Goal: Use online tool/utility: Utilize a website feature to perform a specific function

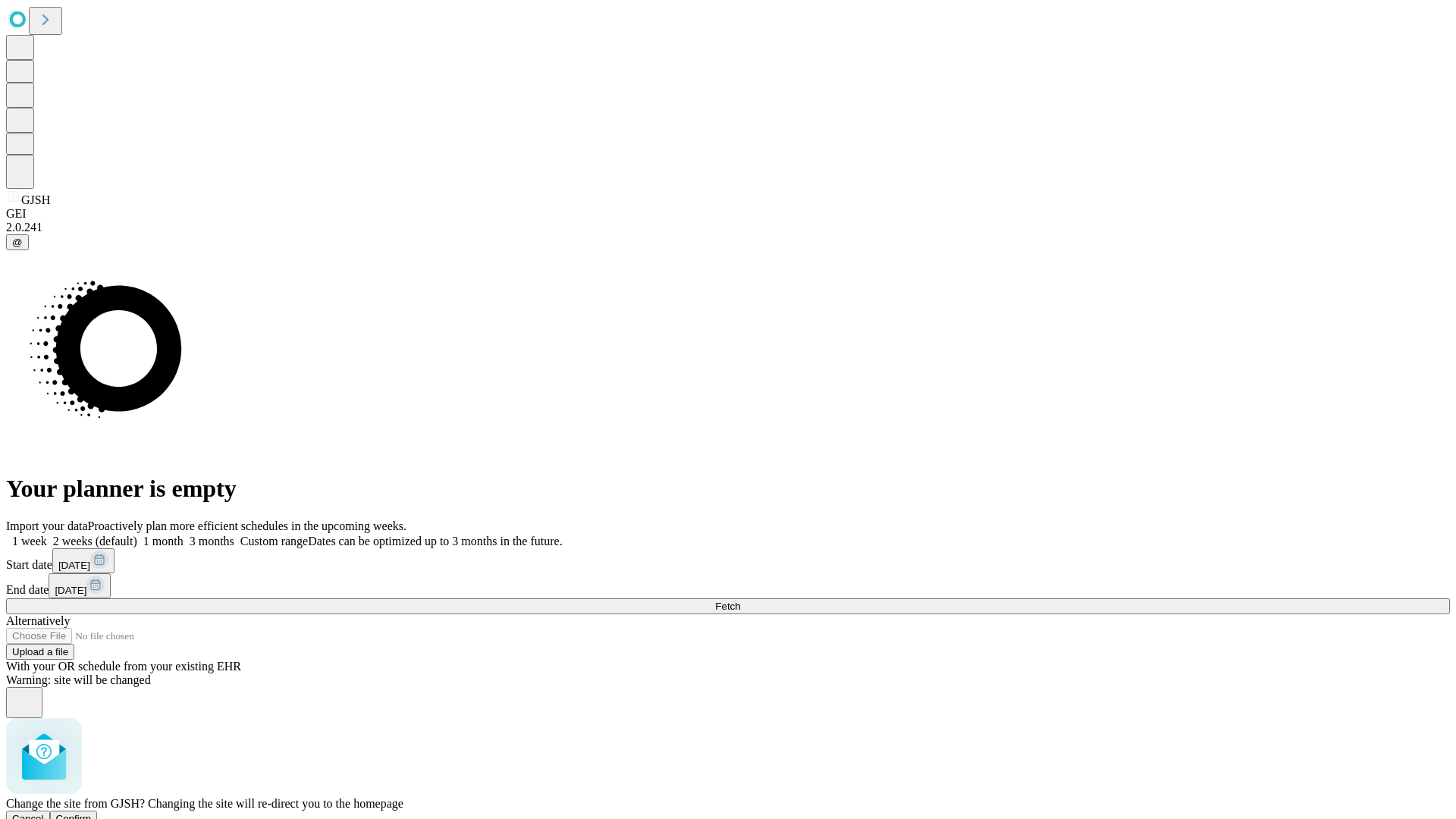
click at [92, 813] on span "Confirm" at bounding box center [74, 818] width 36 height 12
click at [47, 534] on label "1 week" at bounding box center [27, 541] width 41 height 12
click at [740, 600] on span "Fetch" at bounding box center [728, 606] width 25 height 12
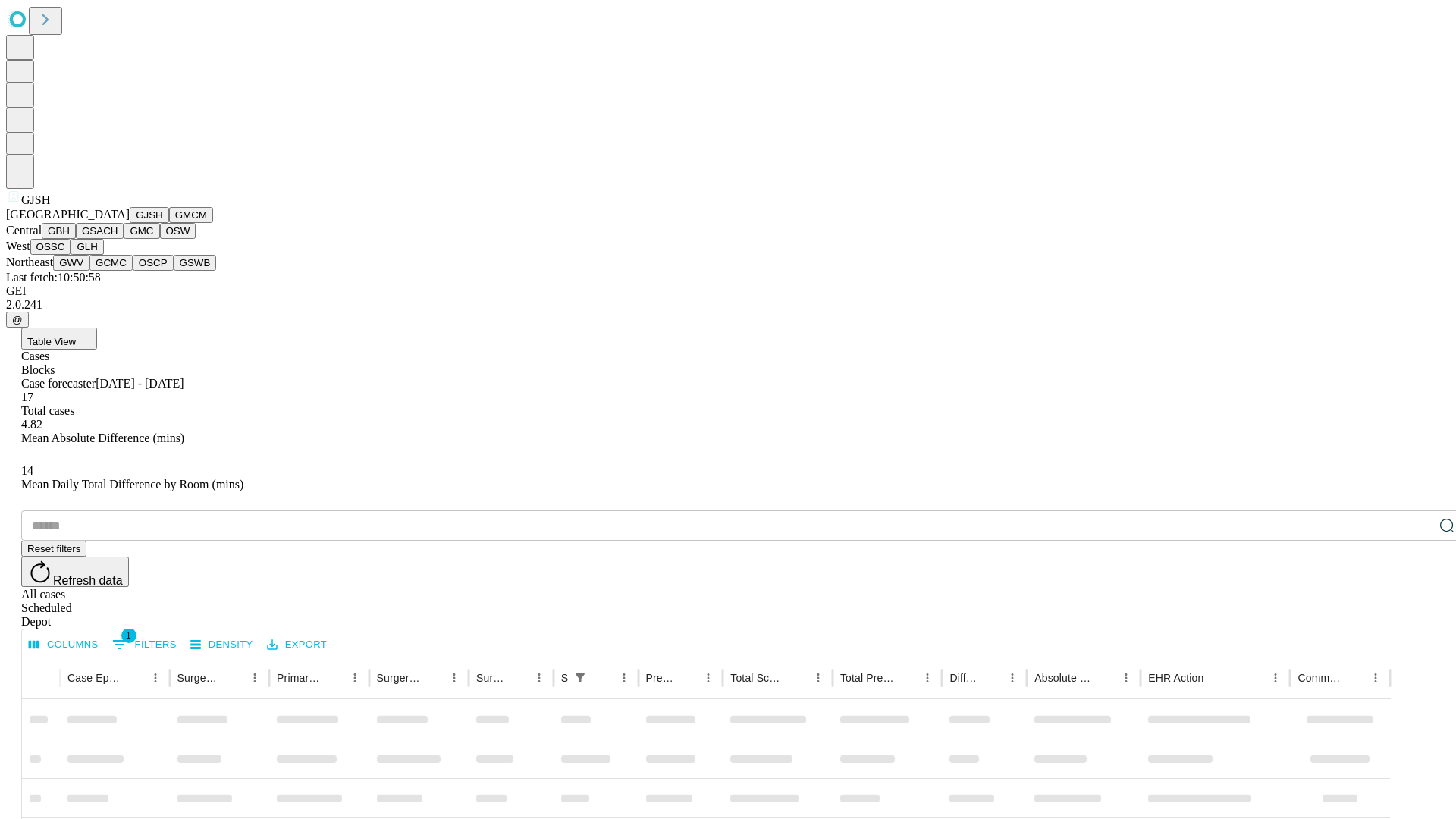
click at [169, 223] on button "GMCM" at bounding box center [190, 215] width 44 height 16
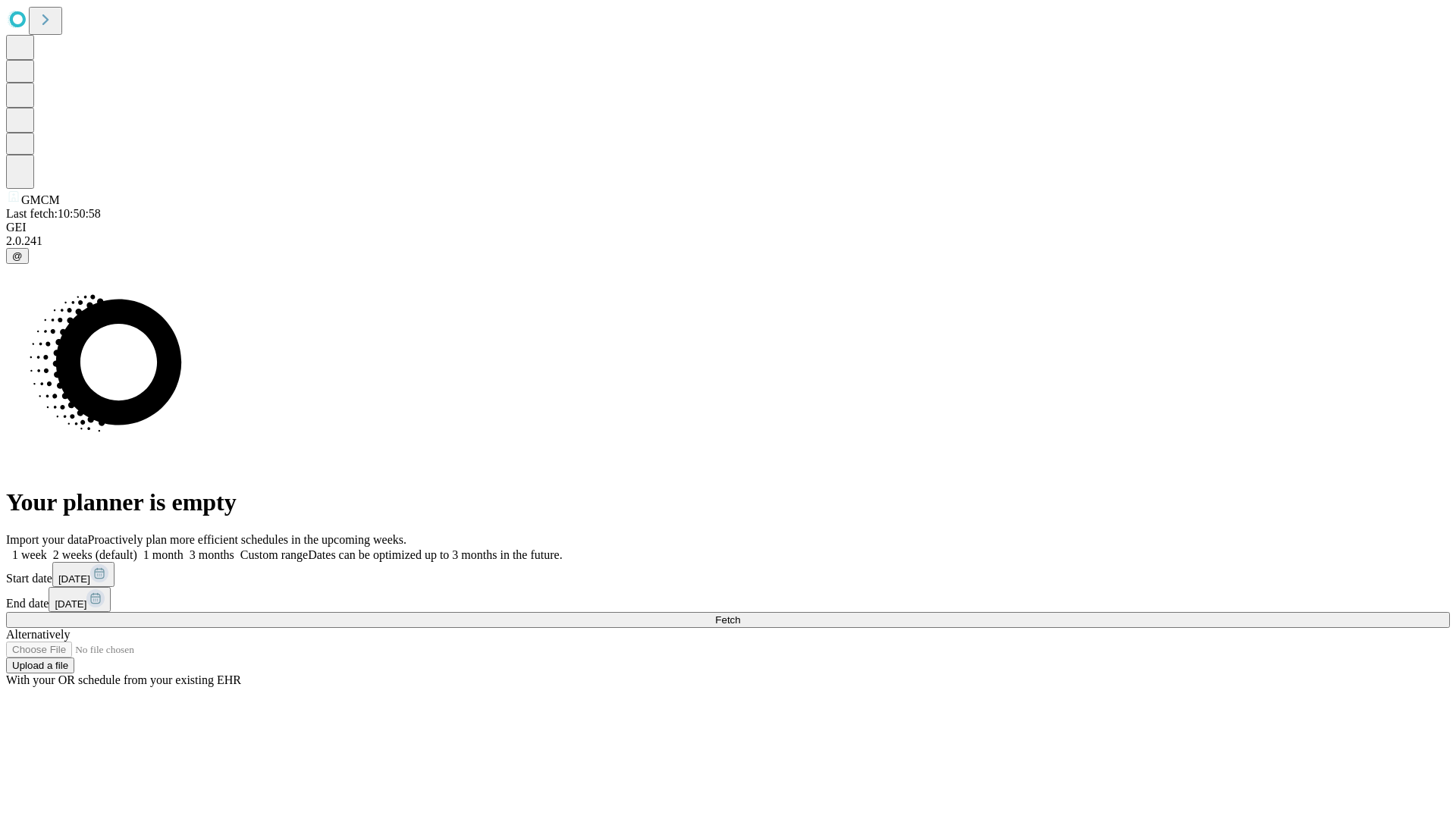
click at [47, 548] on label "1 week" at bounding box center [27, 554] width 41 height 12
click at [740, 614] on span "Fetch" at bounding box center [728, 620] width 25 height 12
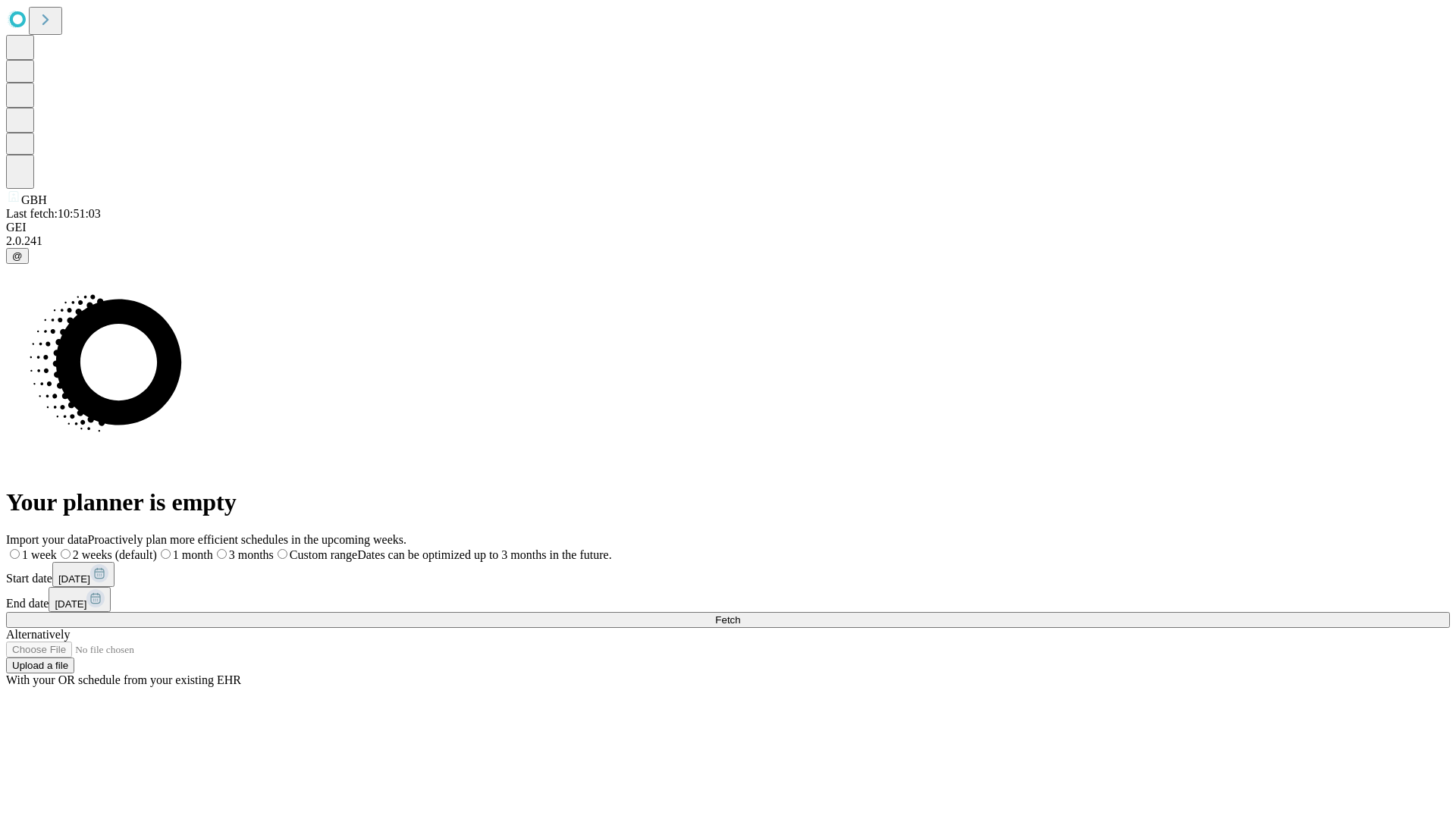
click at [57, 548] on label "1 week" at bounding box center [31, 554] width 51 height 12
click at [740, 614] on span "Fetch" at bounding box center [728, 620] width 25 height 12
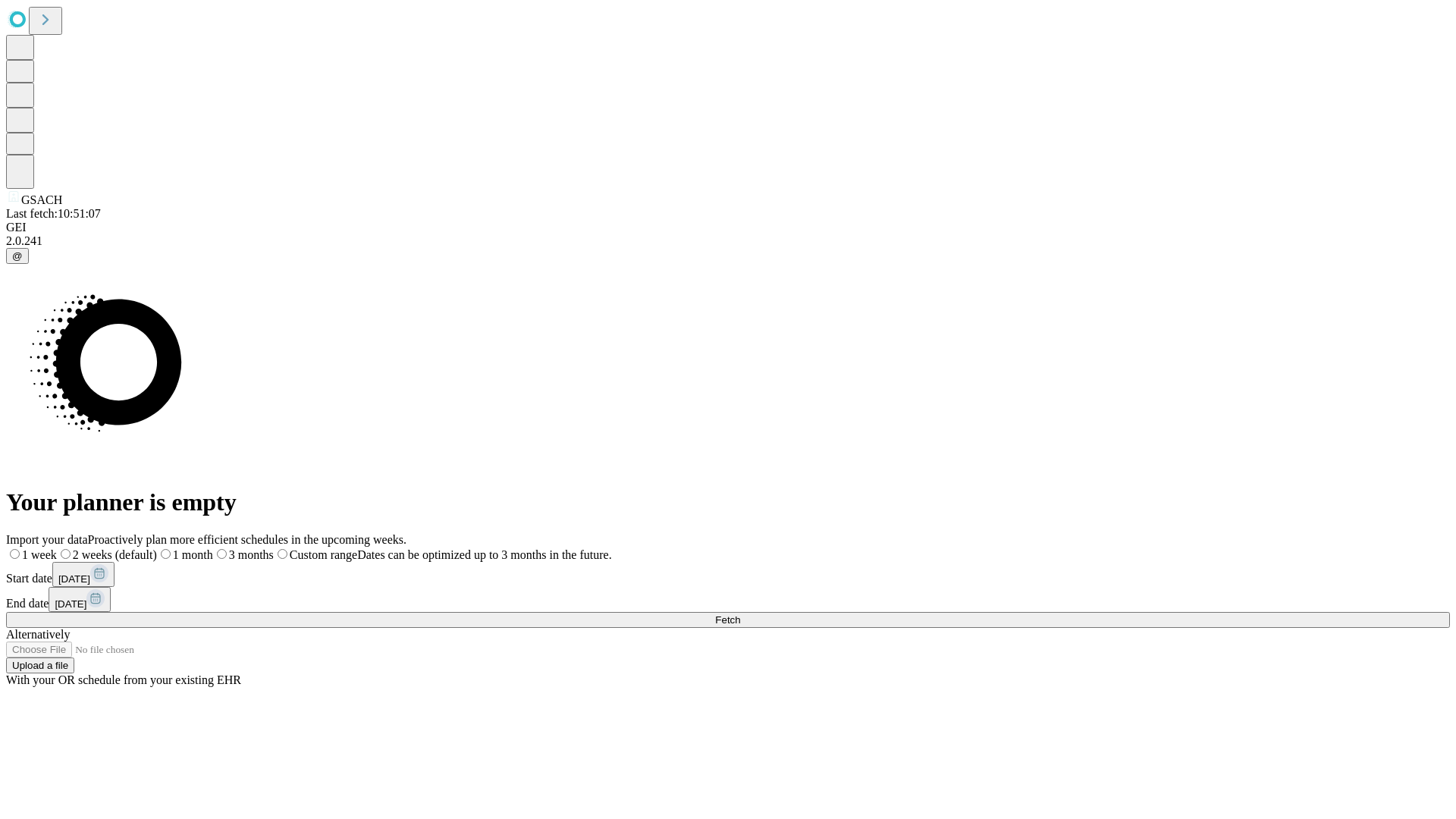
click at [57, 548] on label "1 week" at bounding box center [31, 554] width 51 height 12
click at [740, 614] on span "Fetch" at bounding box center [728, 620] width 25 height 12
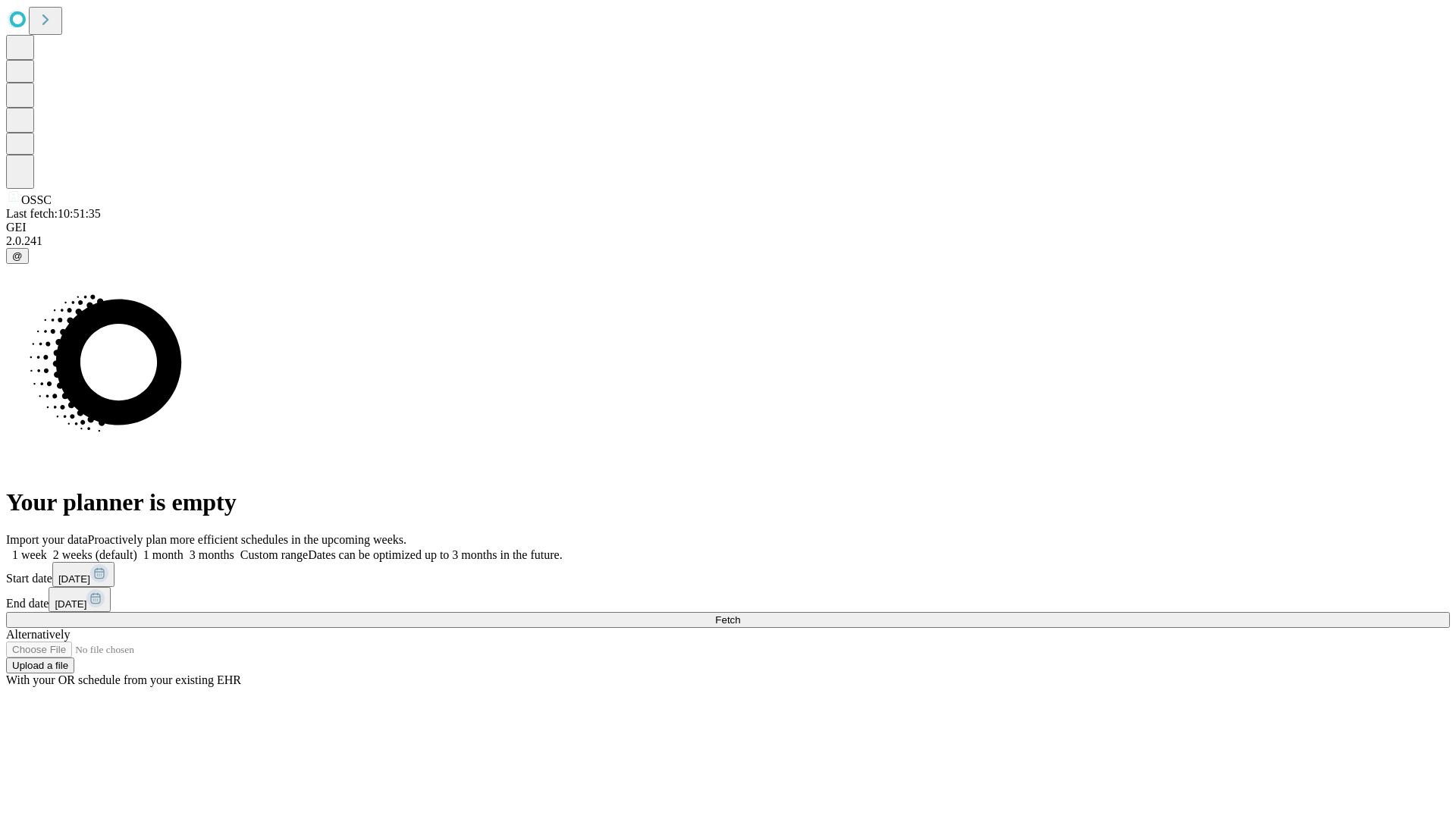
click at [47, 548] on label "1 week" at bounding box center [27, 554] width 41 height 12
click at [740, 614] on span "Fetch" at bounding box center [728, 620] width 25 height 12
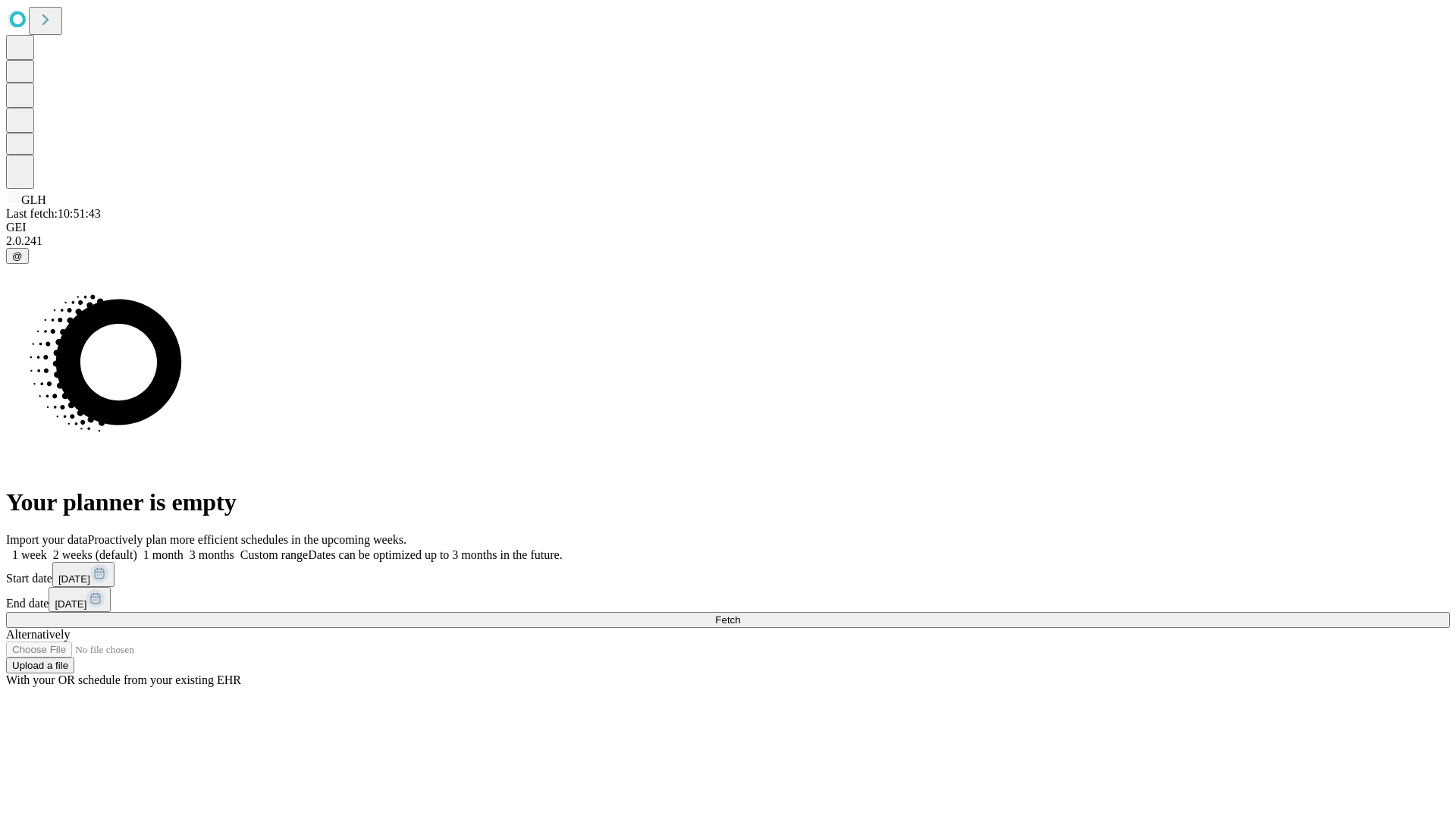
click at [47, 548] on label "1 week" at bounding box center [27, 554] width 41 height 12
click at [740, 614] on span "Fetch" at bounding box center [728, 620] width 25 height 12
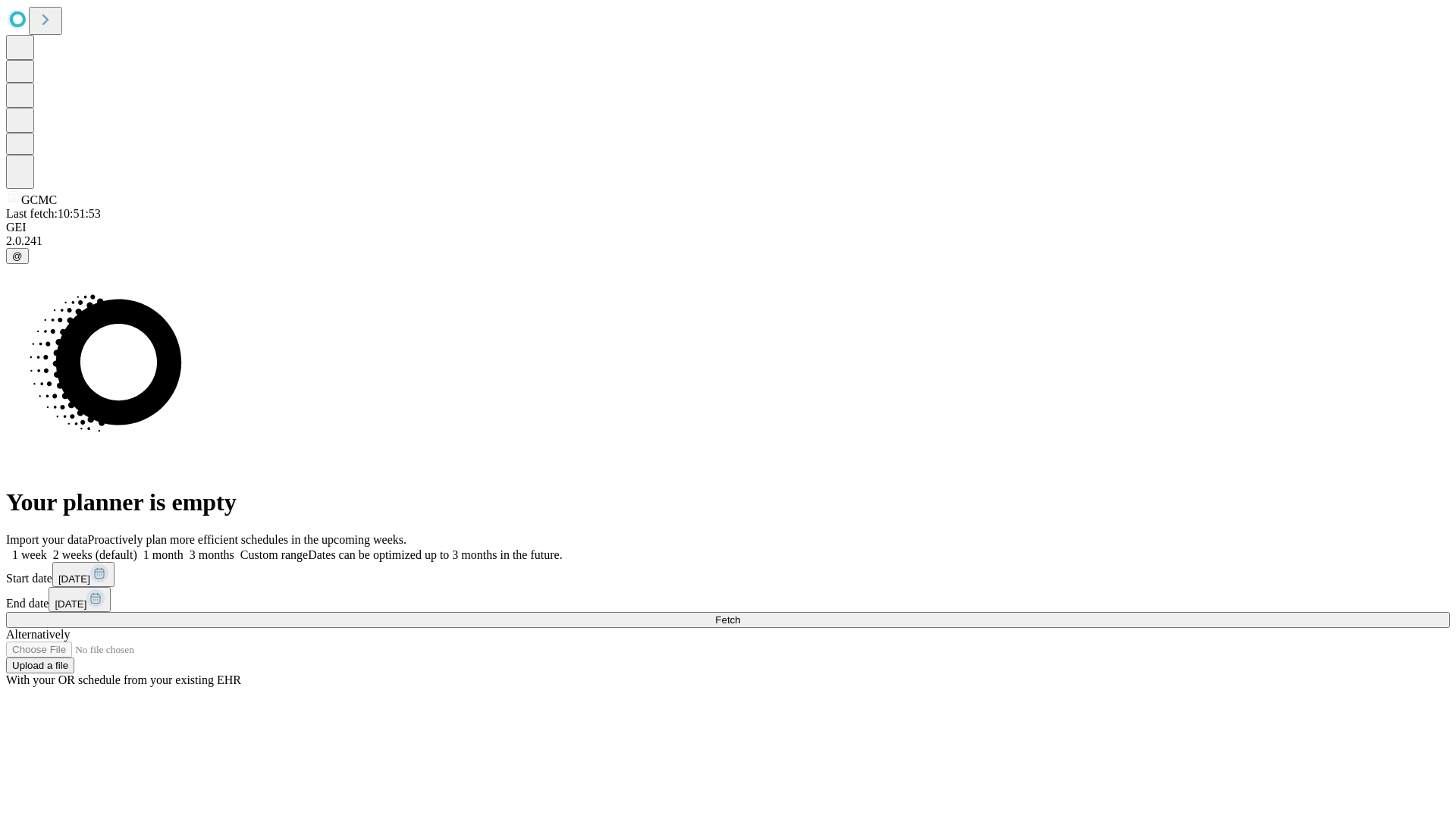
click at [47, 548] on label "1 week" at bounding box center [27, 554] width 41 height 12
click at [740, 614] on span "Fetch" at bounding box center [728, 620] width 25 height 12
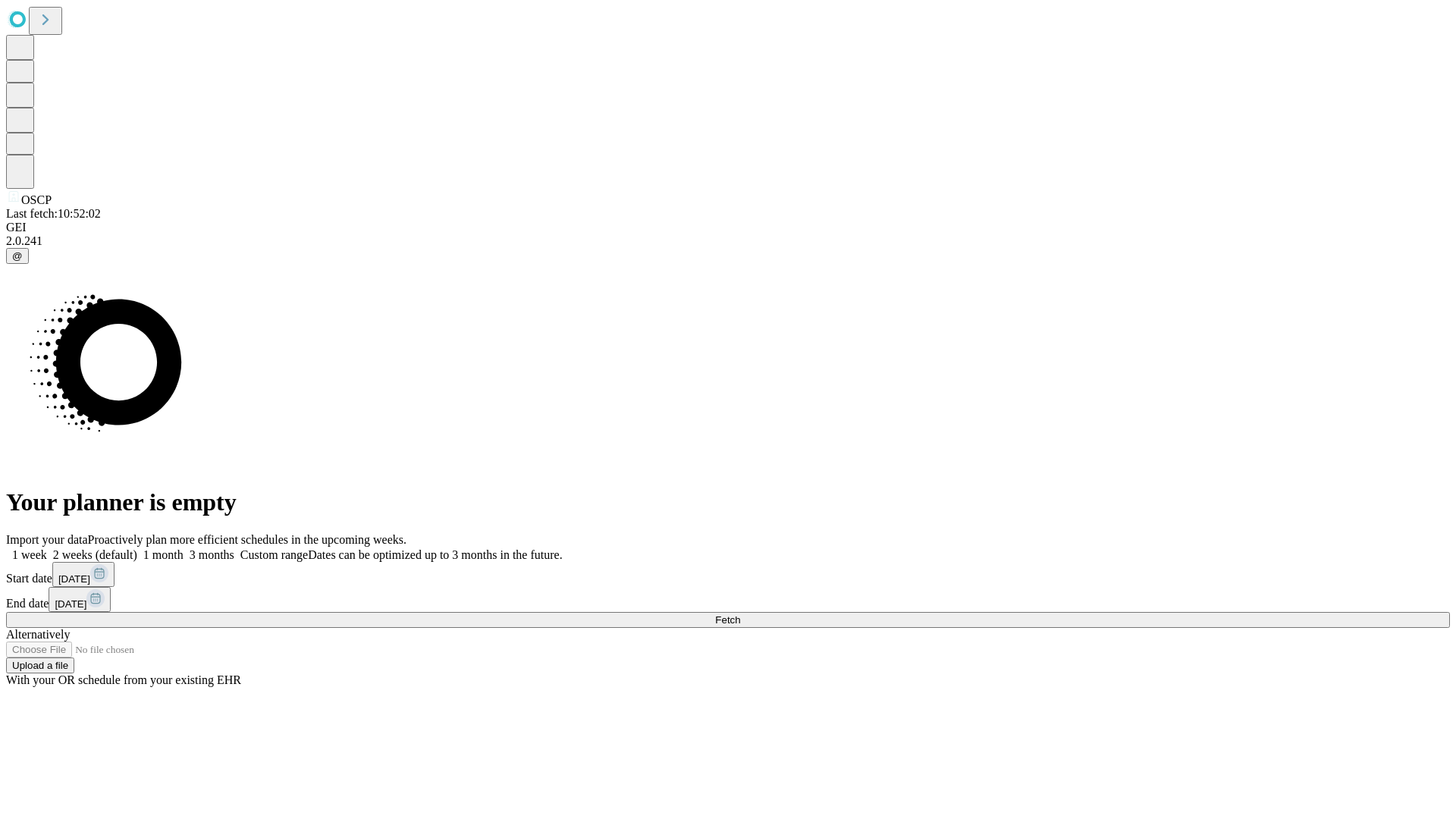
click at [47, 548] on label "1 week" at bounding box center [27, 554] width 41 height 12
click at [740, 614] on span "Fetch" at bounding box center [728, 620] width 25 height 12
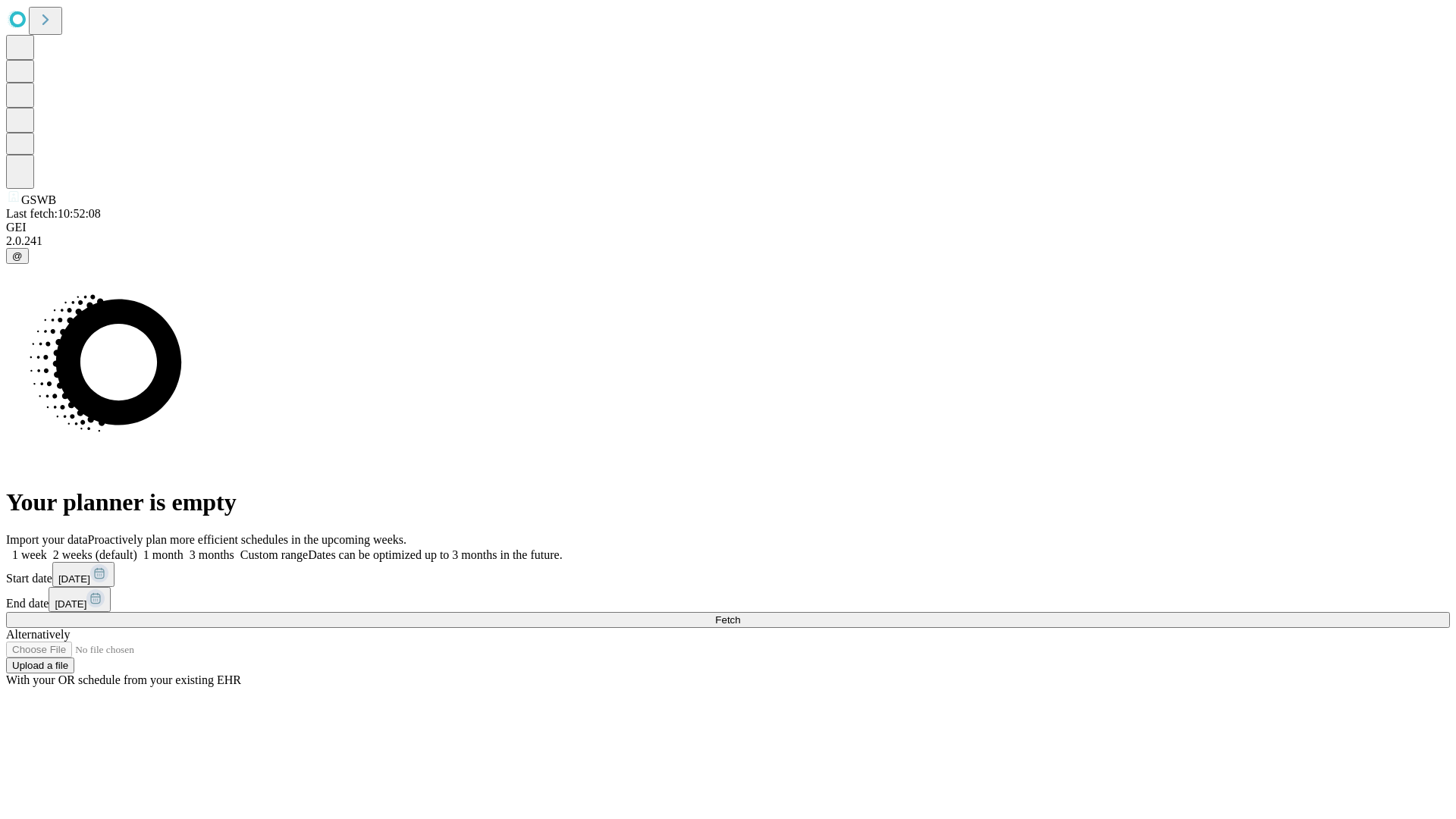
click at [47, 548] on label "1 week" at bounding box center [27, 554] width 41 height 12
click at [740, 614] on span "Fetch" at bounding box center [728, 620] width 25 height 12
